Goal: Task Accomplishment & Management: Use online tool/utility

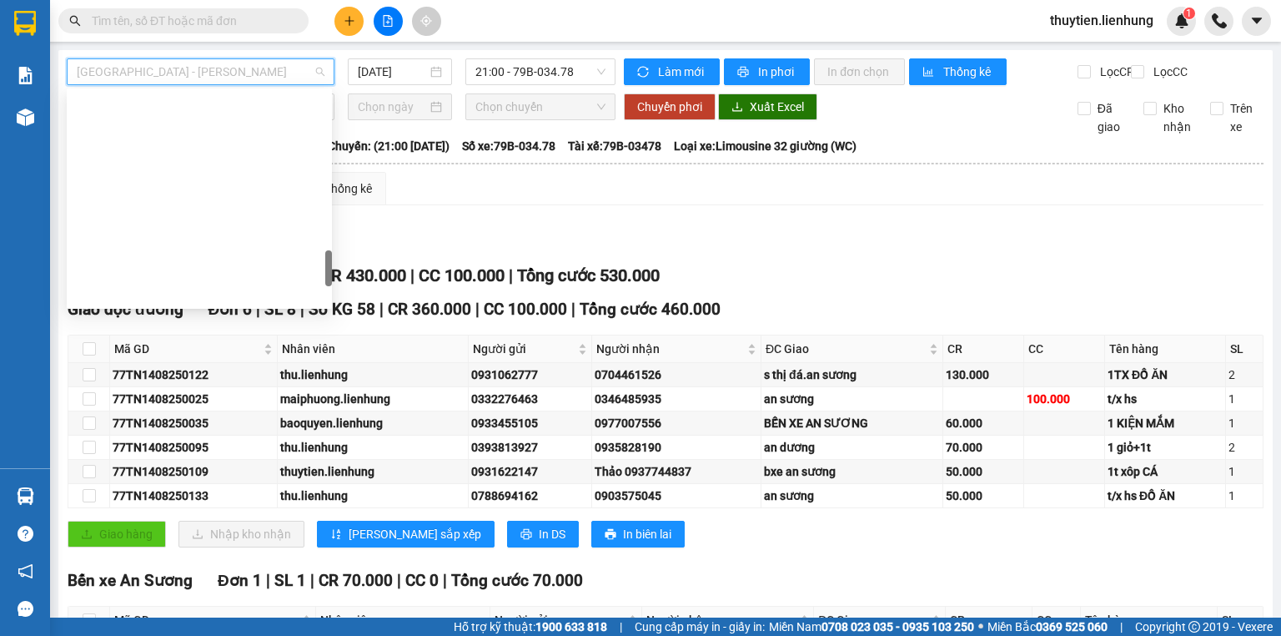
scroll to position [1201, 0]
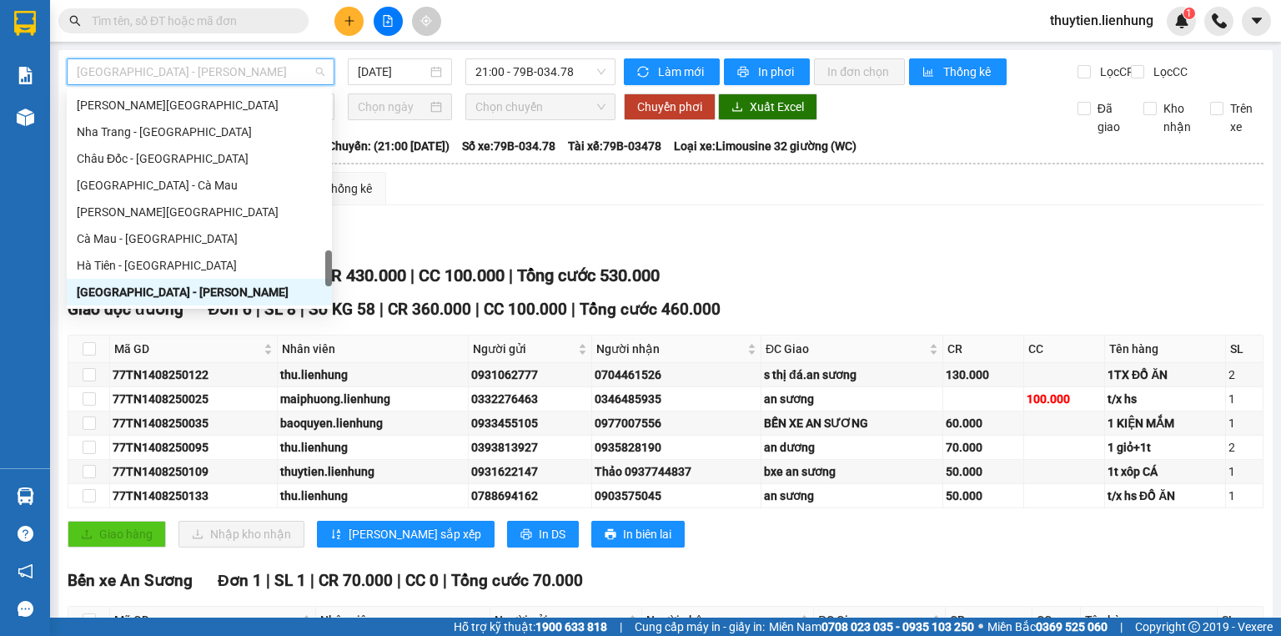
type input "4"
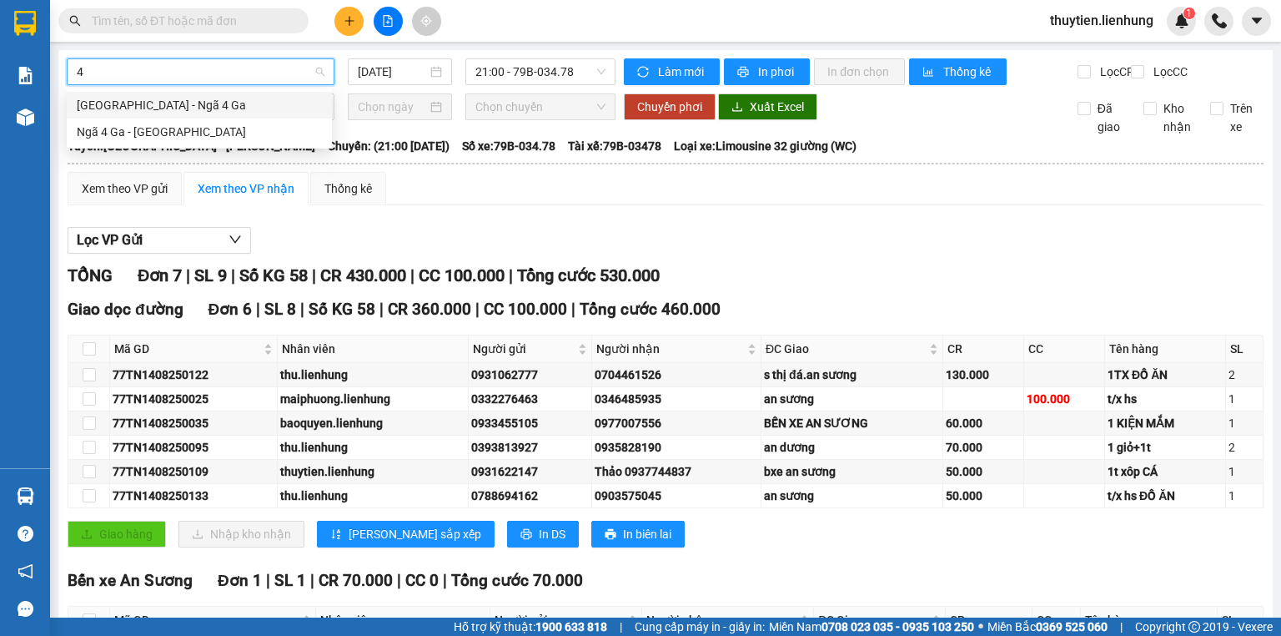
scroll to position [0, 0]
click at [202, 108] on div "[GEOGRAPHIC_DATA] - Ngã 4 Ga" at bounding box center [199, 105] width 245 height 18
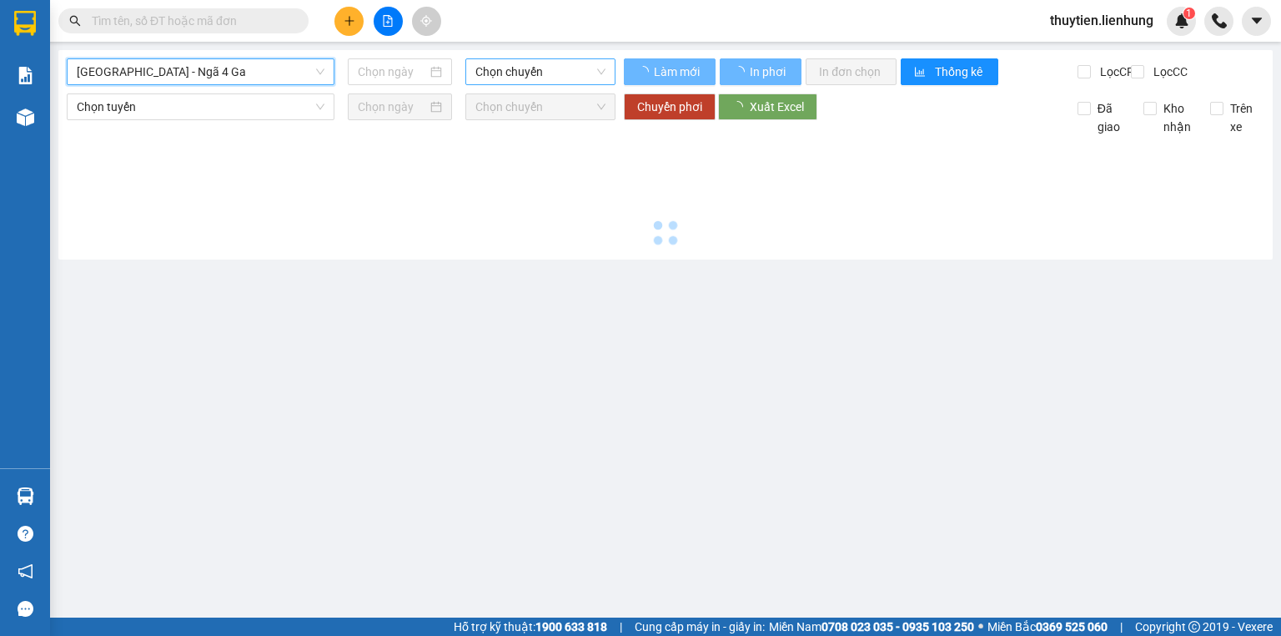
type input "[DATE]"
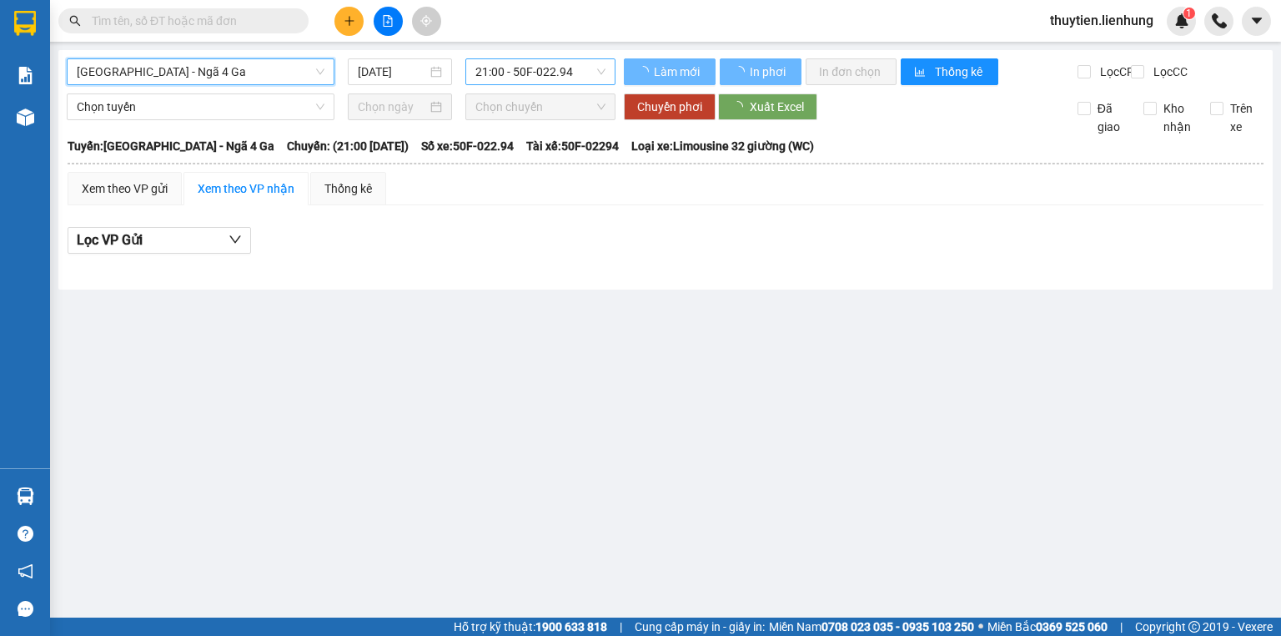
click at [523, 63] on span "21:00 - 50F-022.94" at bounding box center [541, 71] width 131 height 25
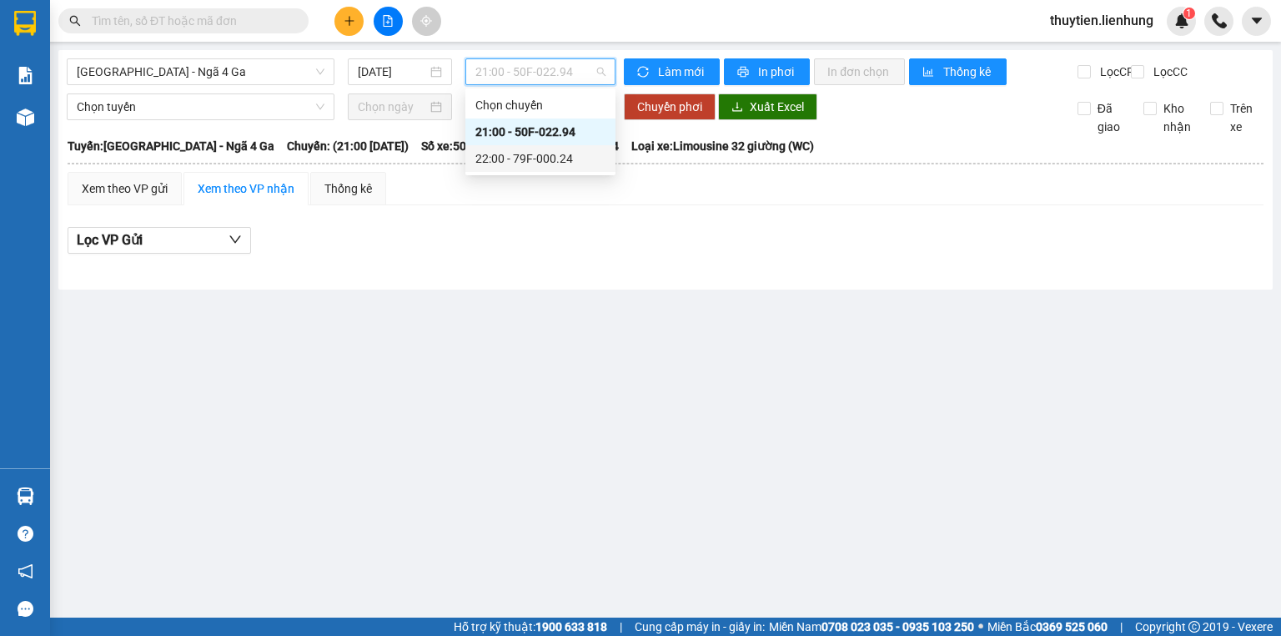
click at [526, 151] on div "22:00 - 79F-000.24" at bounding box center [541, 158] width 130 height 18
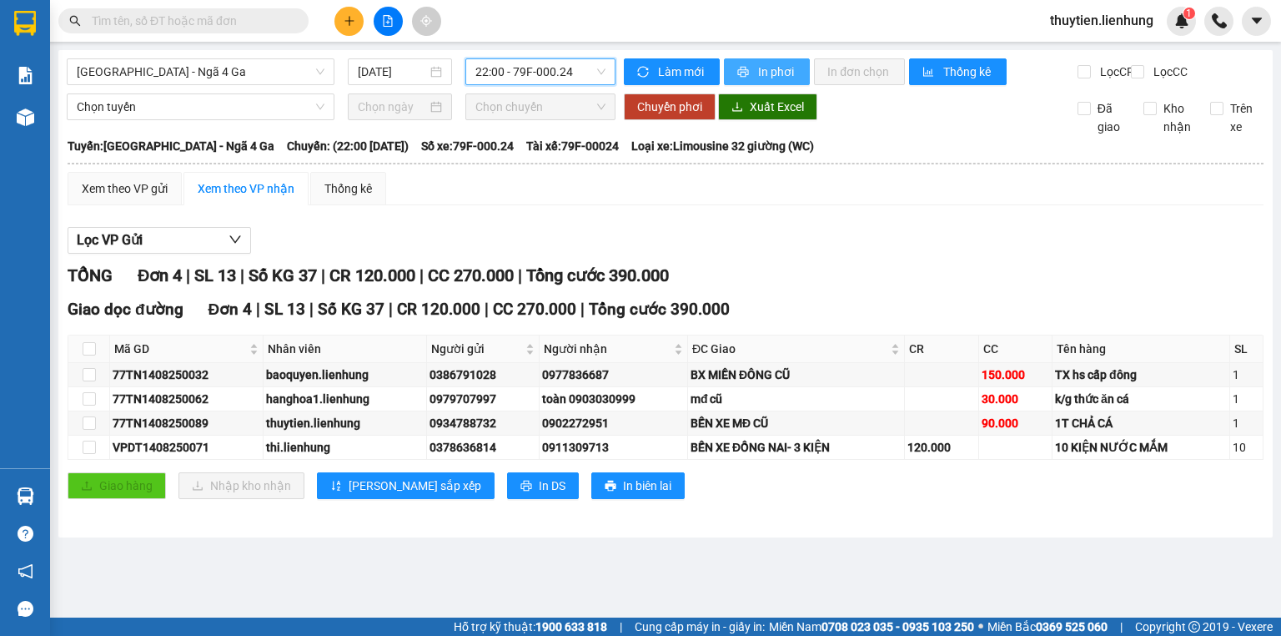
click at [783, 70] on span "In phơi" at bounding box center [777, 72] width 38 height 18
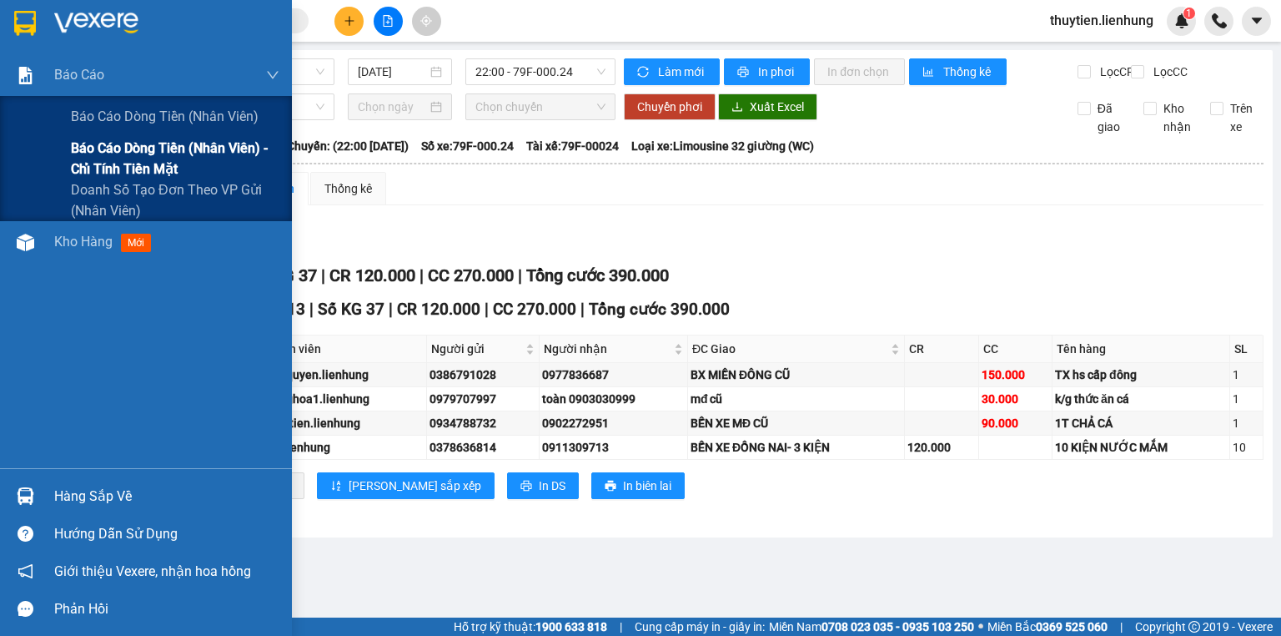
click at [147, 167] on span "Báo cáo dòng tiền (nhân viên) - chỉ tính tiền mặt" at bounding box center [175, 159] width 209 height 42
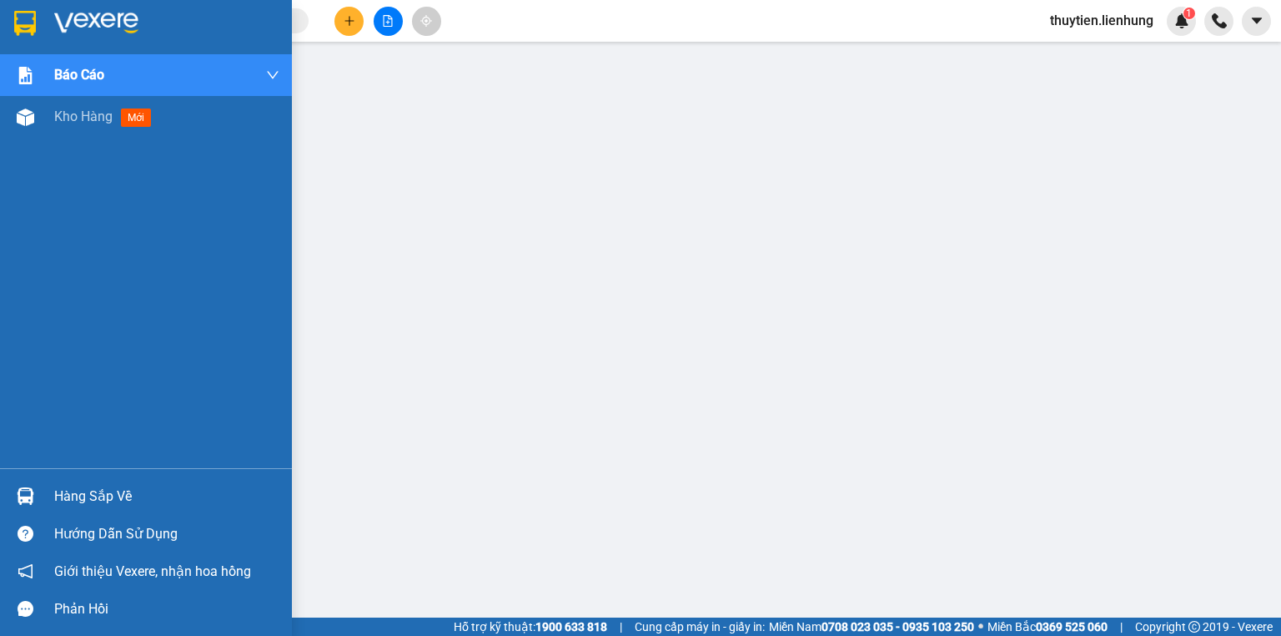
click at [29, 28] on img at bounding box center [25, 23] width 22 height 25
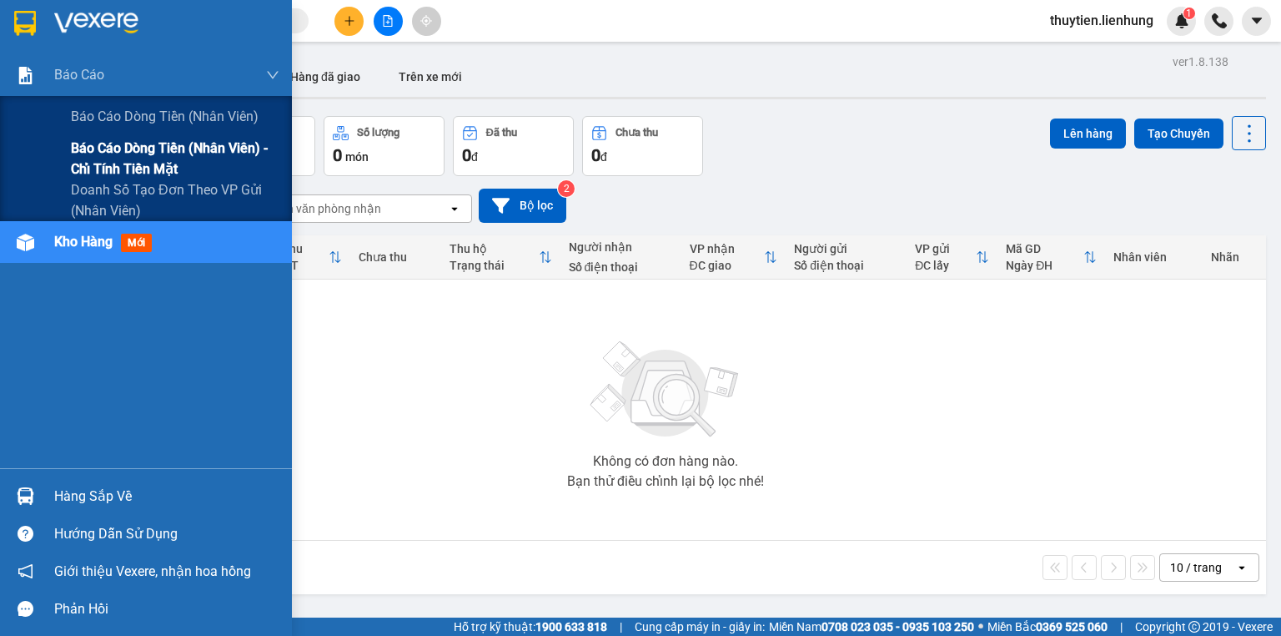
click at [91, 149] on span "Báo cáo dòng tiền (nhân viên) - chỉ tính tiền mặt" at bounding box center [175, 159] width 209 height 42
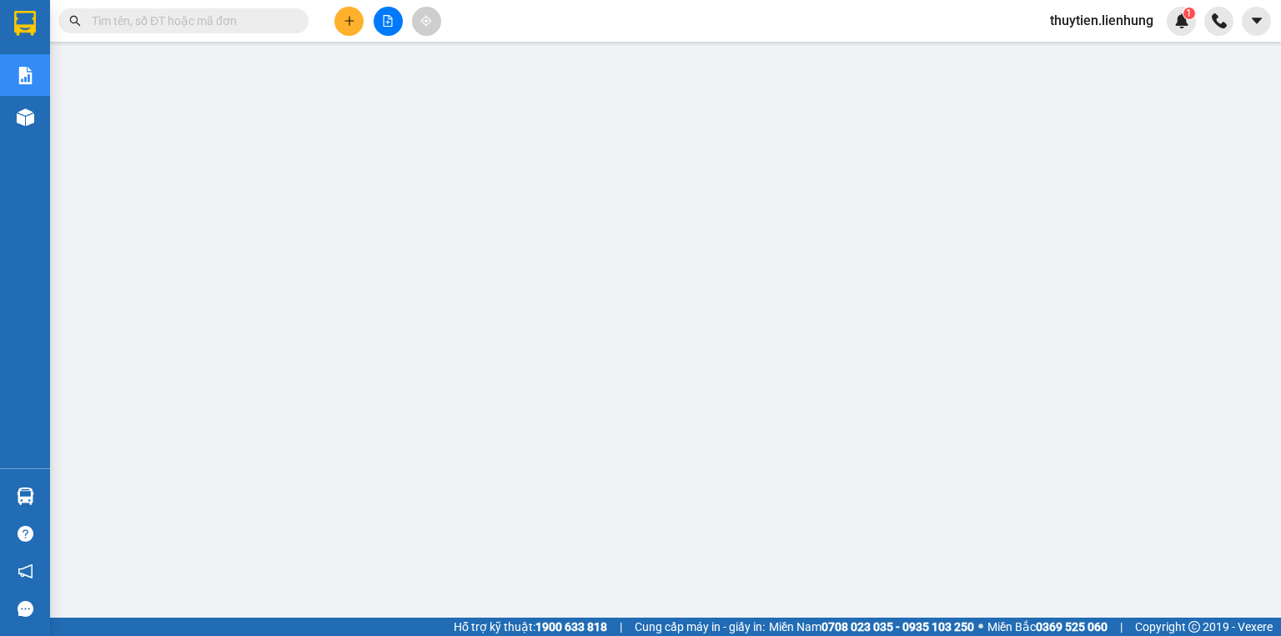
click at [1092, 29] on span "thuytien.lienhung" at bounding box center [1102, 20] width 130 height 21
click at [1080, 58] on span "Đăng xuất" at bounding box center [1108, 52] width 97 height 18
